Goal: Information Seeking & Learning: Check status

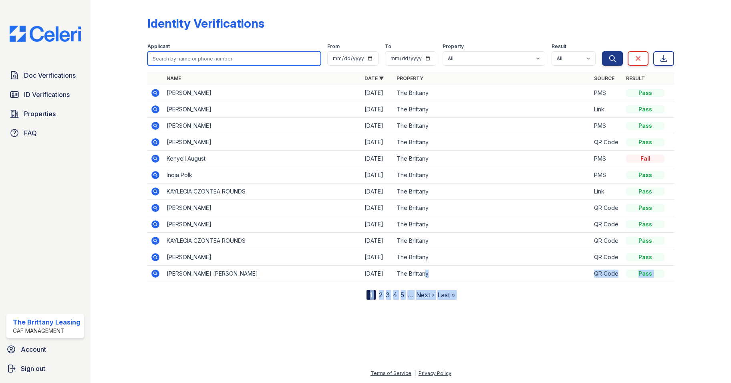
click at [207, 62] on input "search" at bounding box center [234, 58] width 174 height 14
paste input "[PERSON_NAME]"
type input "[PERSON_NAME]"
click at [602, 51] on button "Search" at bounding box center [612, 58] width 21 height 14
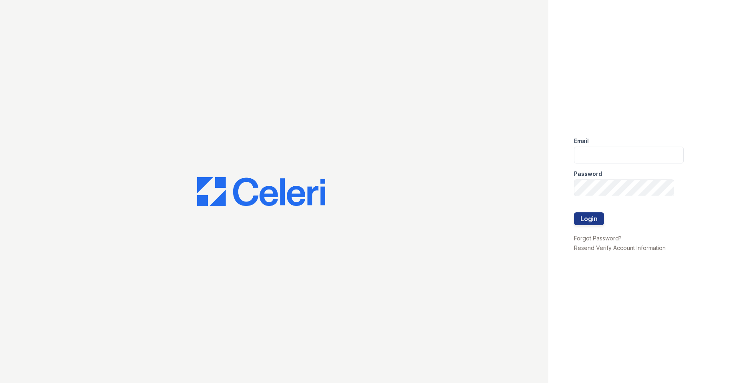
type input "[DOMAIN_NAME][EMAIL_ADDRESS][DOMAIN_NAME]"
click at [597, 216] on button "Login" at bounding box center [589, 218] width 30 height 13
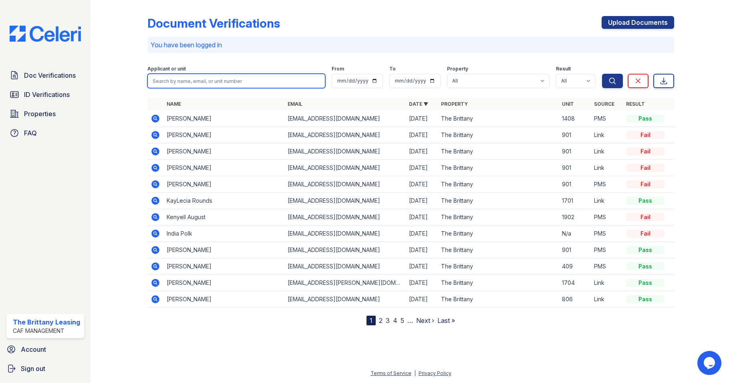
click at [173, 80] on input "search" at bounding box center [236, 81] width 178 height 14
paste input "[PERSON_NAME]"
type input "[PERSON_NAME]"
click at [602, 74] on button "Search" at bounding box center [612, 81] width 21 height 14
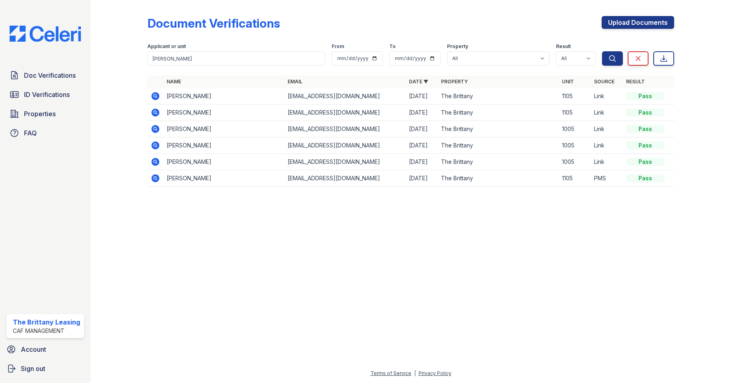
click at [155, 100] on icon at bounding box center [156, 96] width 10 height 10
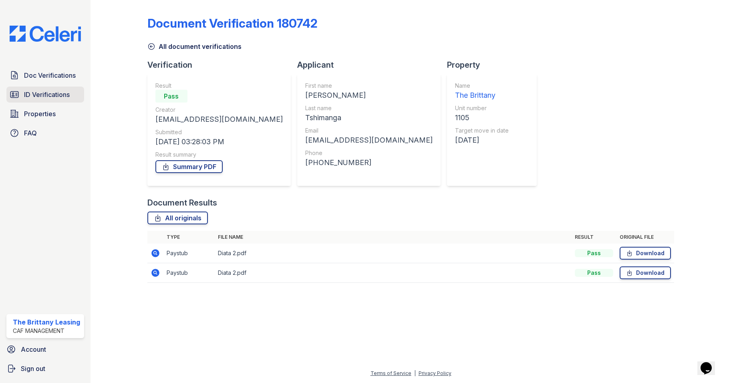
click at [49, 94] on span "ID Verifications" at bounding box center [47, 95] width 46 height 10
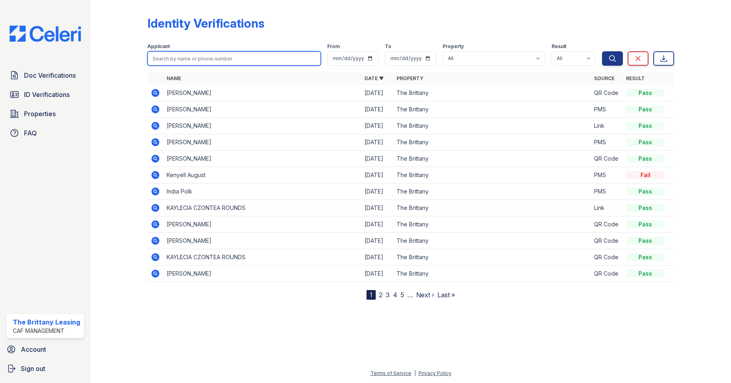
click at [183, 61] on input "search" at bounding box center [234, 58] width 174 height 14
paste input "[PERSON_NAME]"
type input "[PERSON_NAME]"
click at [602, 51] on button "Search" at bounding box center [612, 58] width 21 height 14
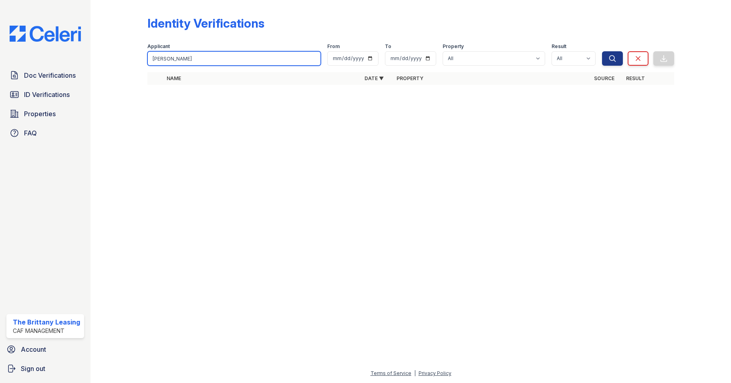
click at [220, 64] on input "[PERSON_NAME]" at bounding box center [234, 58] width 174 height 14
drag, startPoint x: 52, startPoint y: 80, endPoint x: 62, endPoint y: 78, distance: 10.3
click at [52, 80] on link "Doc Verifications" at bounding box center [45, 75] width 78 height 16
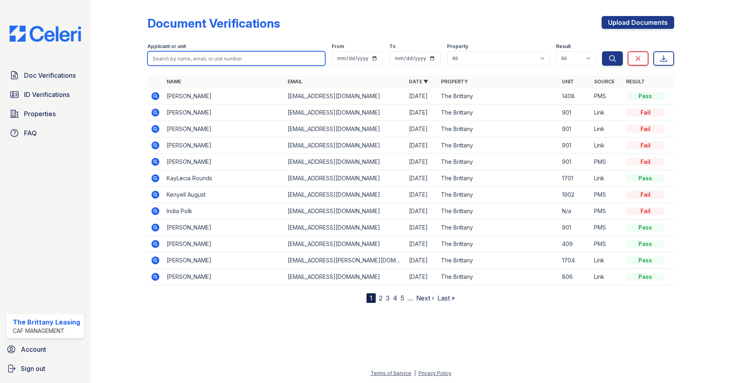
click at [167, 61] on input "search" at bounding box center [236, 58] width 178 height 14
paste input "[PERSON_NAME]"
type input "[PERSON_NAME]"
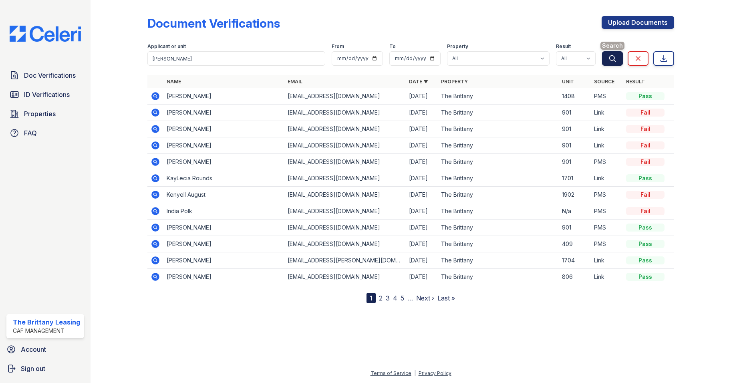
click at [617, 56] on button "Search" at bounding box center [612, 58] width 21 height 14
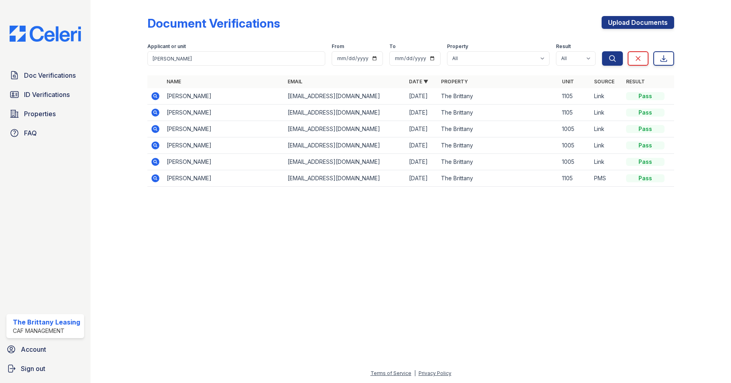
click at [155, 180] on icon at bounding box center [155, 178] width 8 height 8
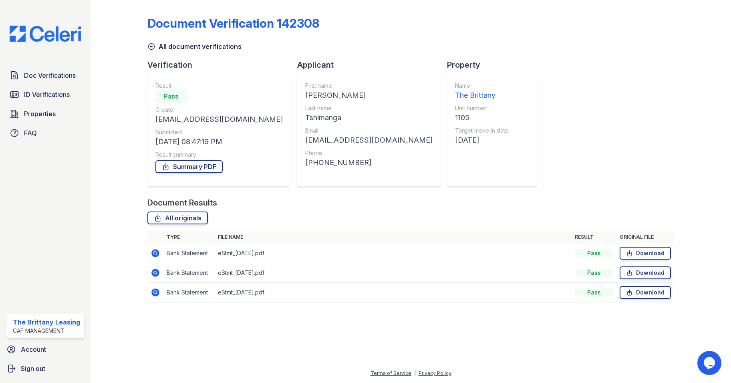
click at [153, 45] on icon at bounding box center [151, 46] width 8 height 8
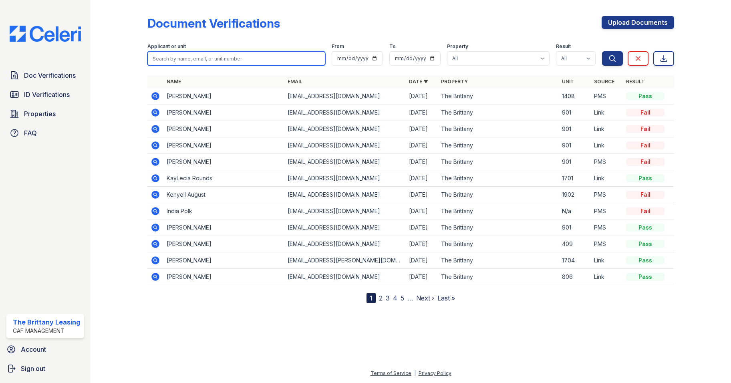
click at [172, 64] on input "search" at bounding box center [236, 58] width 178 height 14
paste input "[PERSON_NAME]"
type input "[PERSON_NAME]"
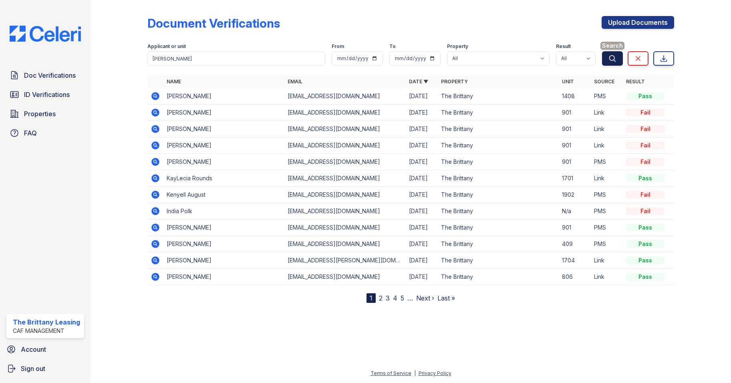
click at [621, 60] on button "Search" at bounding box center [612, 58] width 21 height 14
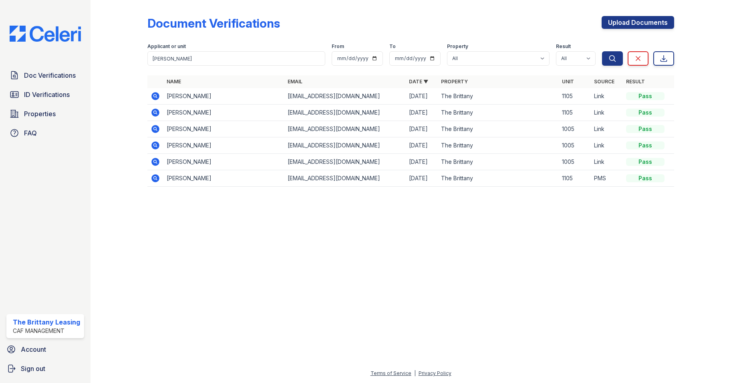
click at [158, 97] on icon at bounding box center [155, 96] width 8 height 8
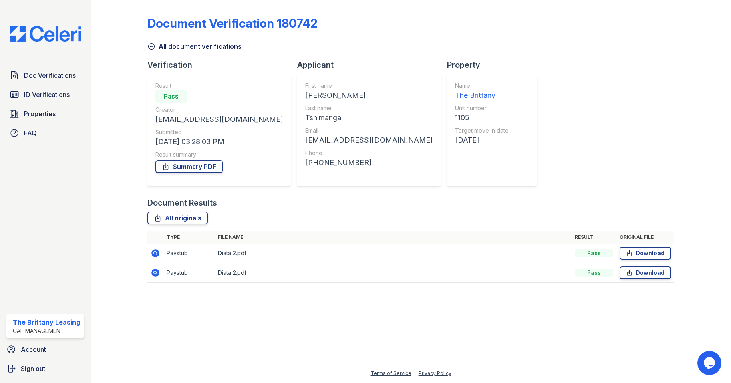
click at [156, 253] on icon at bounding box center [156, 253] width 10 height 10
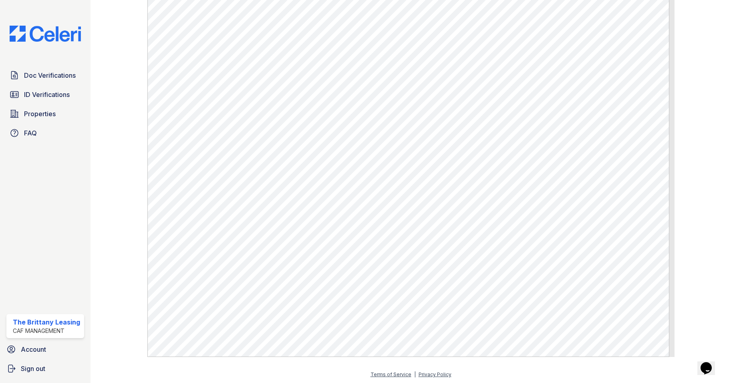
scroll to position [384, 0]
click at [47, 93] on span "ID Verifications" at bounding box center [47, 95] width 46 height 10
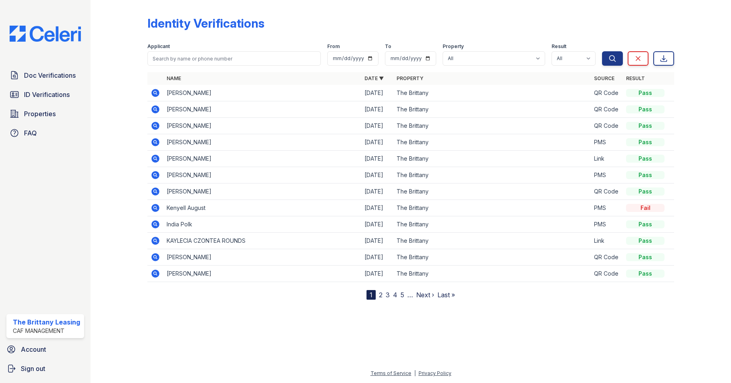
click at [62, 167] on div "Doc Verifications ID Verifications Properties FAQ The Brittany Leasing CAF Mana…" at bounding box center [45, 191] width 90 height 383
